Goal: Find specific page/section: Find specific page/section

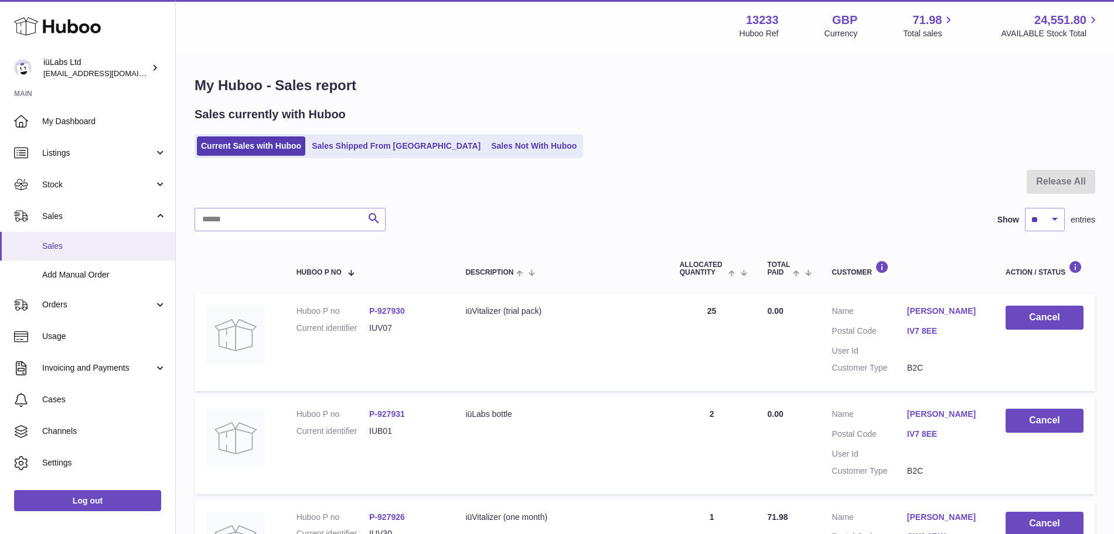
click at [71, 250] on span "Sales" at bounding box center [104, 246] width 124 height 11
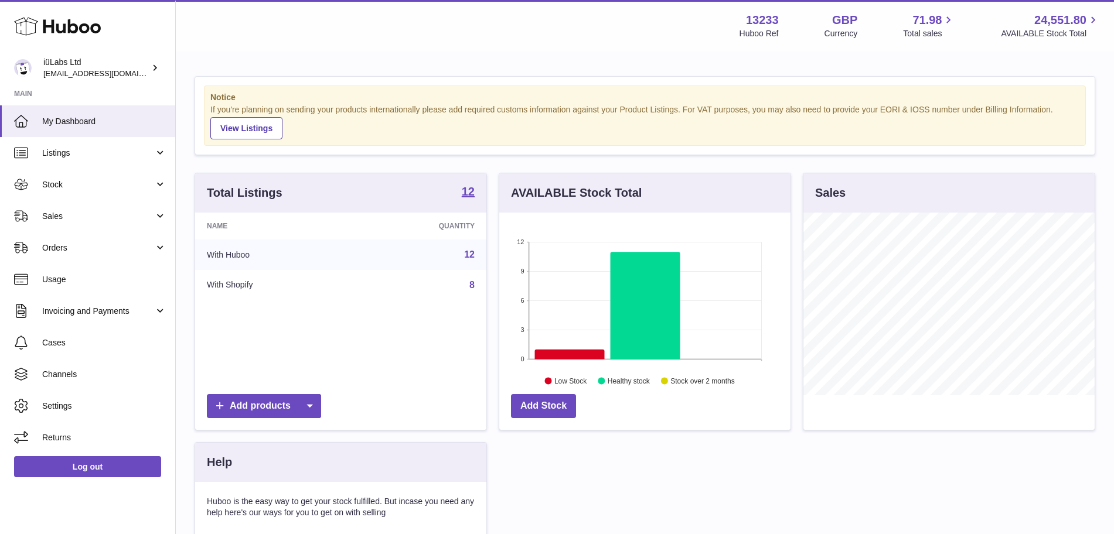
scroll to position [183, 291]
drag, startPoint x: 0, startPoint y: 0, endPoint x: 137, endPoint y: 211, distance: 252.0
click at [137, 211] on span "Sales" at bounding box center [98, 216] width 112 height 11
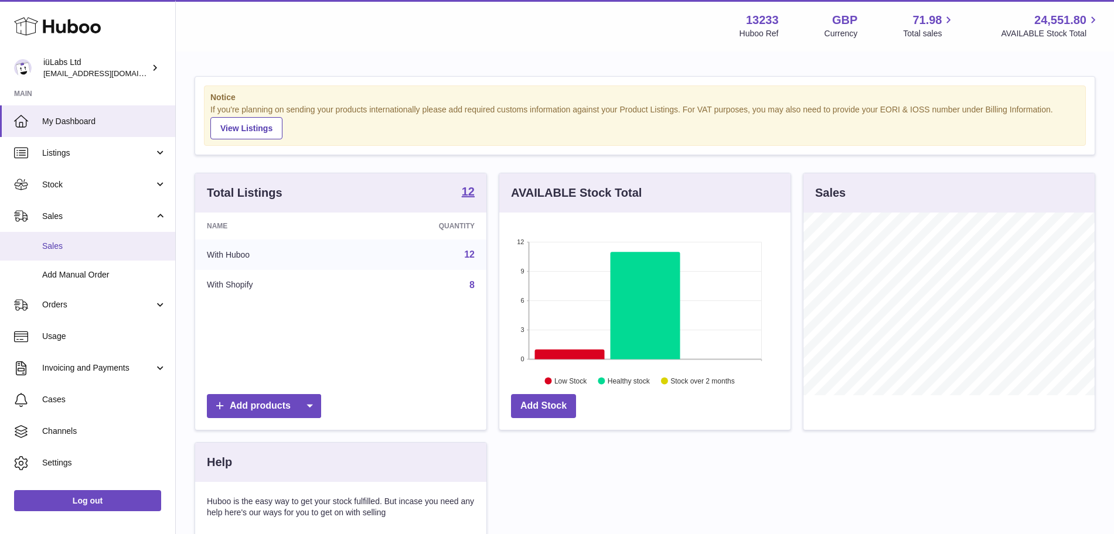
click at [69, 242] on span "Sales" at bounding box center [104, 246] width 124 height 11
